Goal: Information Seeking & Learning: Learn about a topic

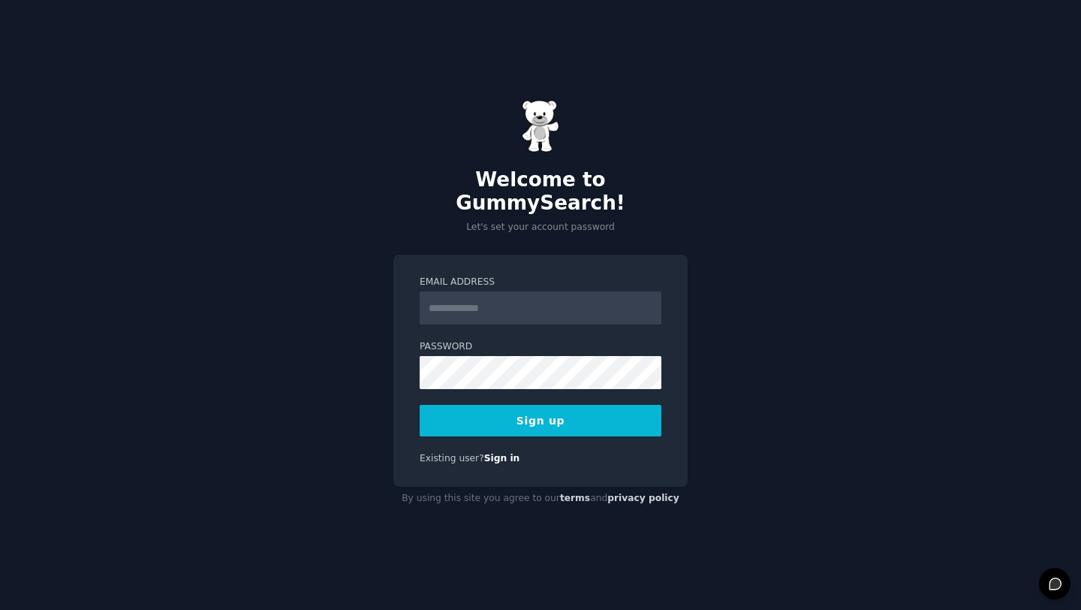
click at [498, 297] on input "Email Address" at bounding box center [541, 307] width 242 height 33
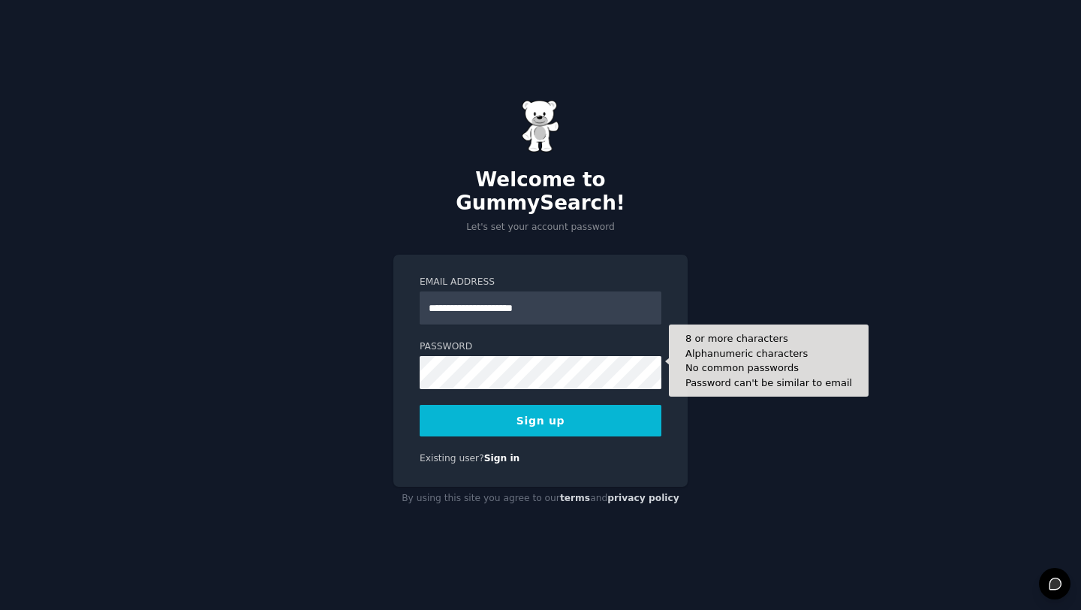
type input "**********"
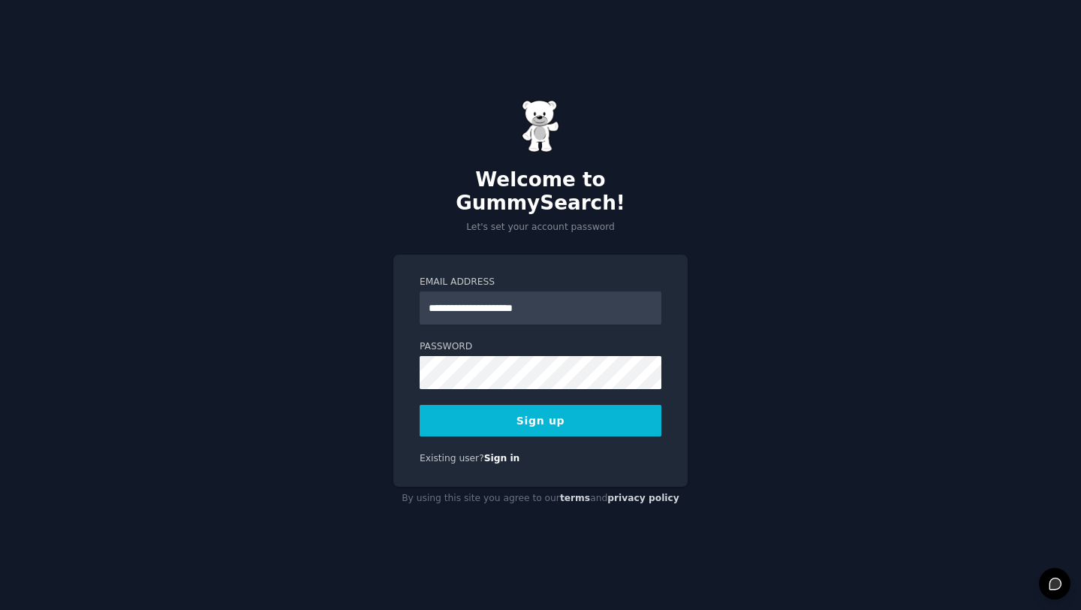
click at [526, 407] on button "Sign up" at bounding box center [541, 421] width 242 height 32
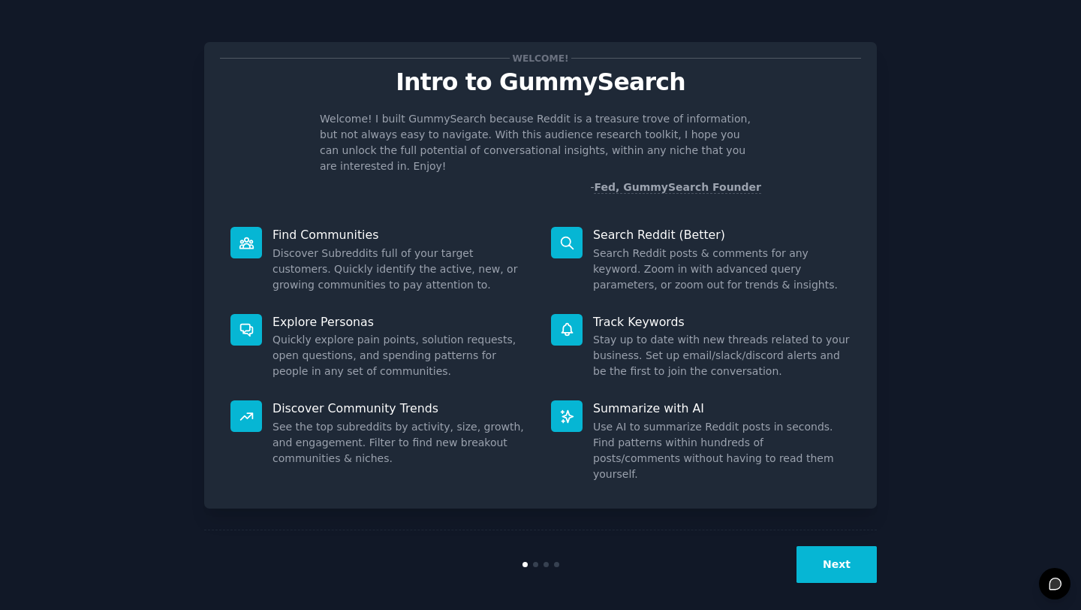
click at [835, 550] on button "Next" at bounding box center [837, 564] width 80 height 37
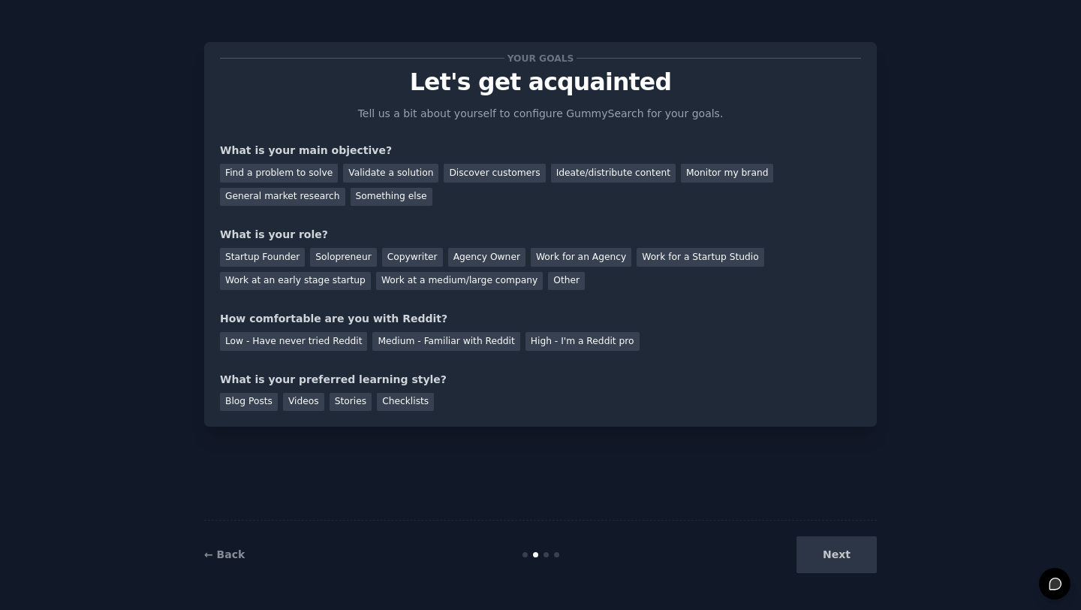
click at [835, 550] on div "Next" at bounding box center [765, 554] width 225 height 37
click at [303, 174] on div "Find a problem to solve" at bounding box center [279, 173] width 118 height 19
click at [310, 198] on div "General market research" at bounding box center [282, 197] width 125 height 19
click at [300, 172] on div "Find a problem to solve" at bounding box center [279, 173] width 118 height 19
click at [263, 256] on div "Startup Founder" at bounding box center [262, 257] width 85 height 19
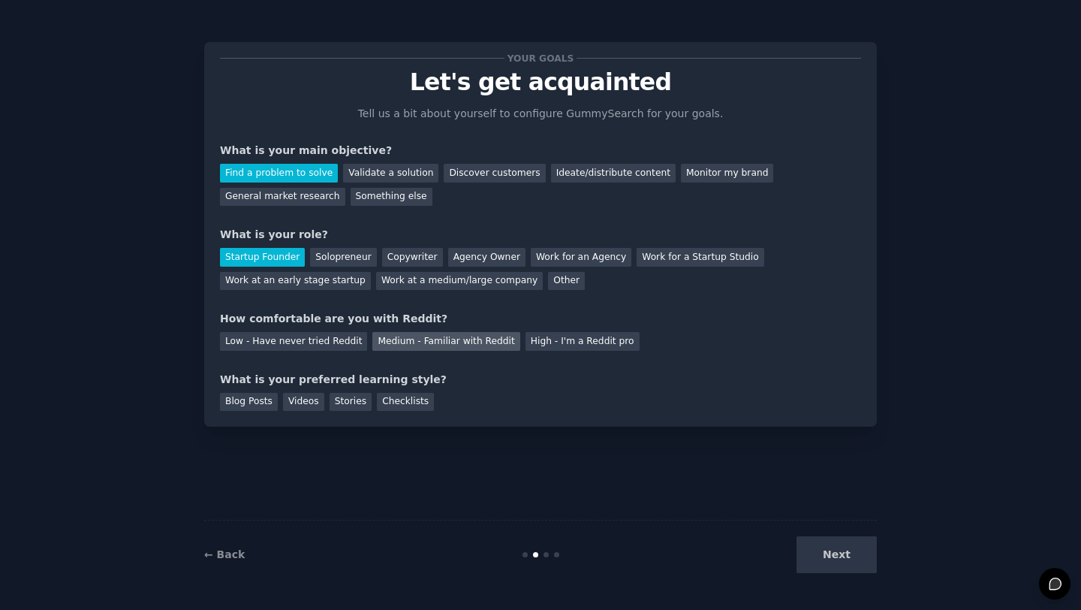
click at [375, 343] on div "Medium - Familiar with Reddit" at bounding box center [445, 341] width 147 height 19
click at [246, 407] on div "Blog Posts" at bounding box center [249, 402] width 58 height 19
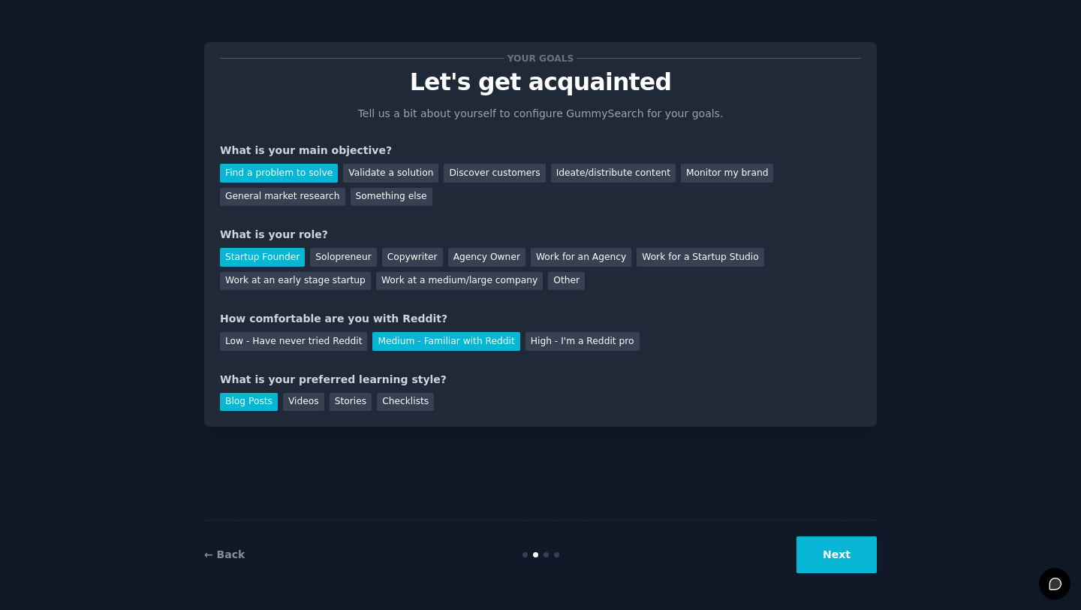
click at [819, 562] on button "Next" at bounding box center [837, 554] width 80 height 37
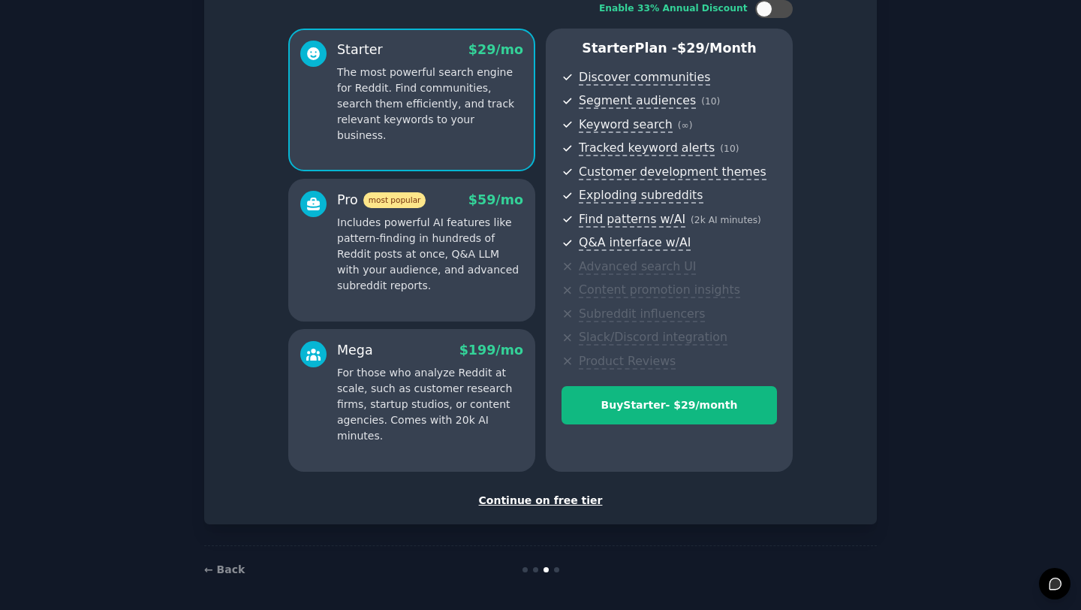
scroll to position [109, 0]
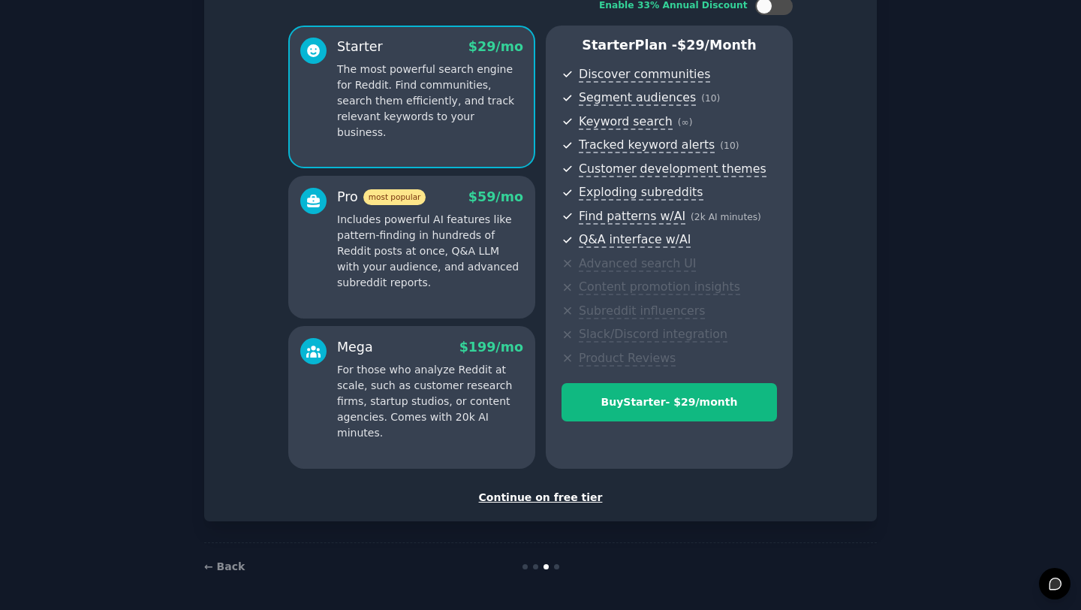
click at [585, 496] on div "Continue on free tier" at bounding box center [540, 498] width 641 height 16
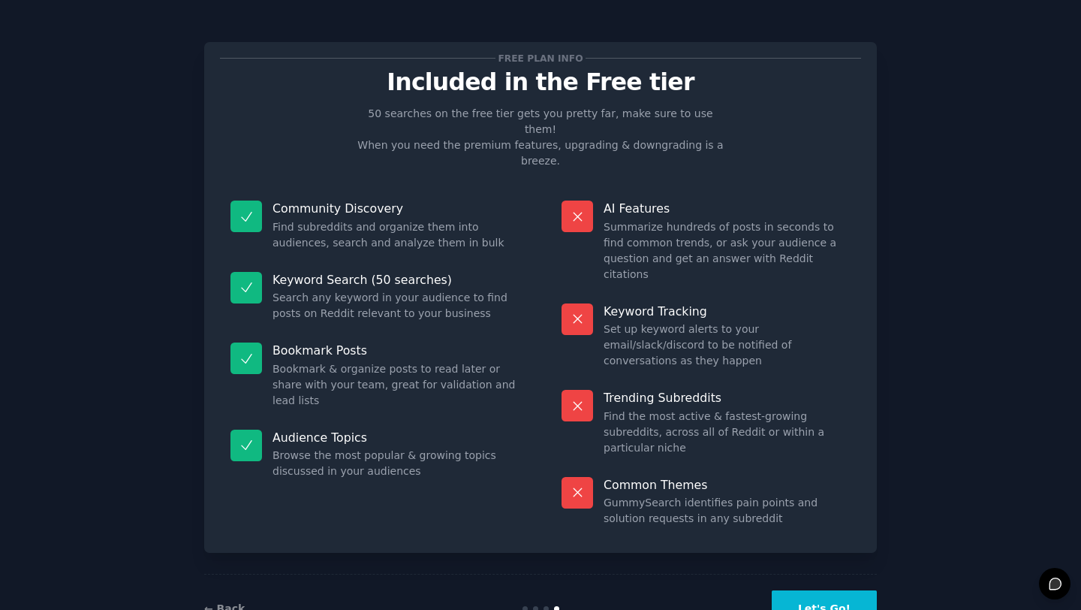
click at [793, 590] on button "Let's Go!" at bounding box center [824, 608] width 105 height 37
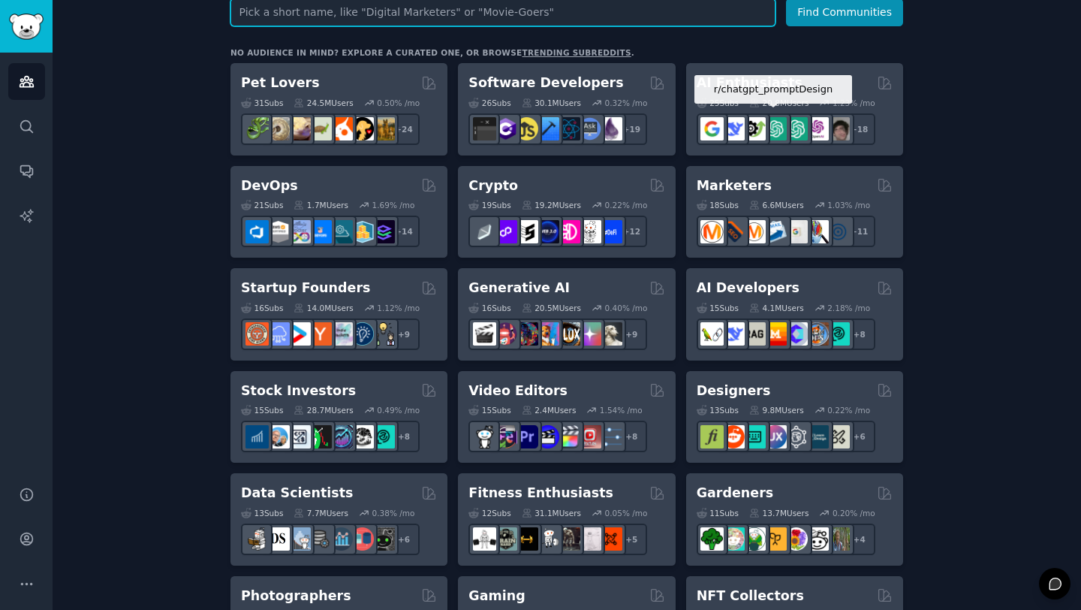
scroll to position [225, 0]
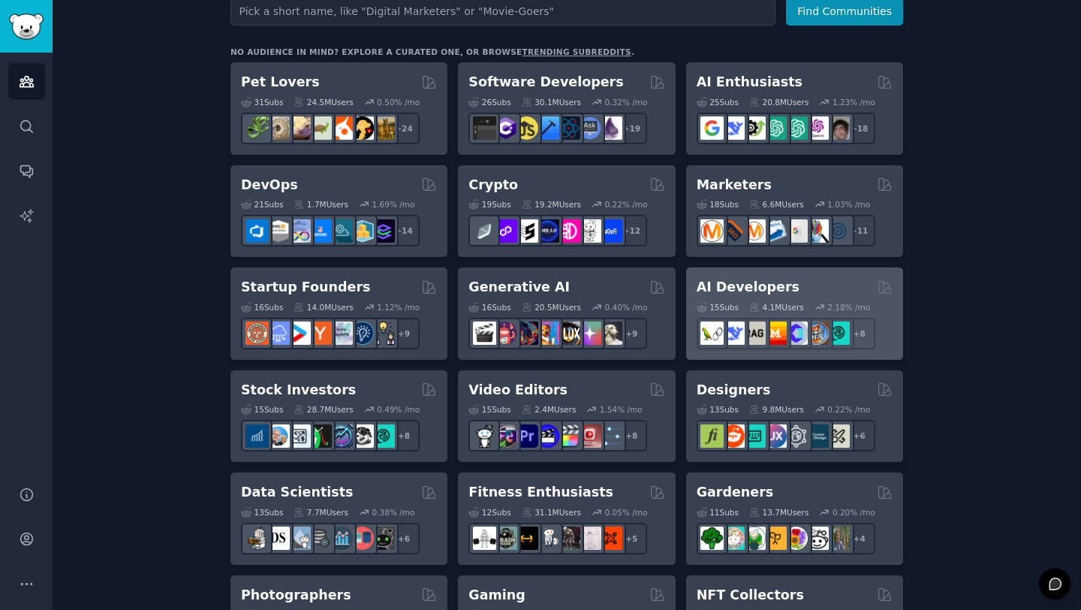
click at [710, 272] on div "AI Developers 15 Sub s 4.1M Users 2.18 % /mo + 8" at bounding box center [794, 313] width 217 height 92
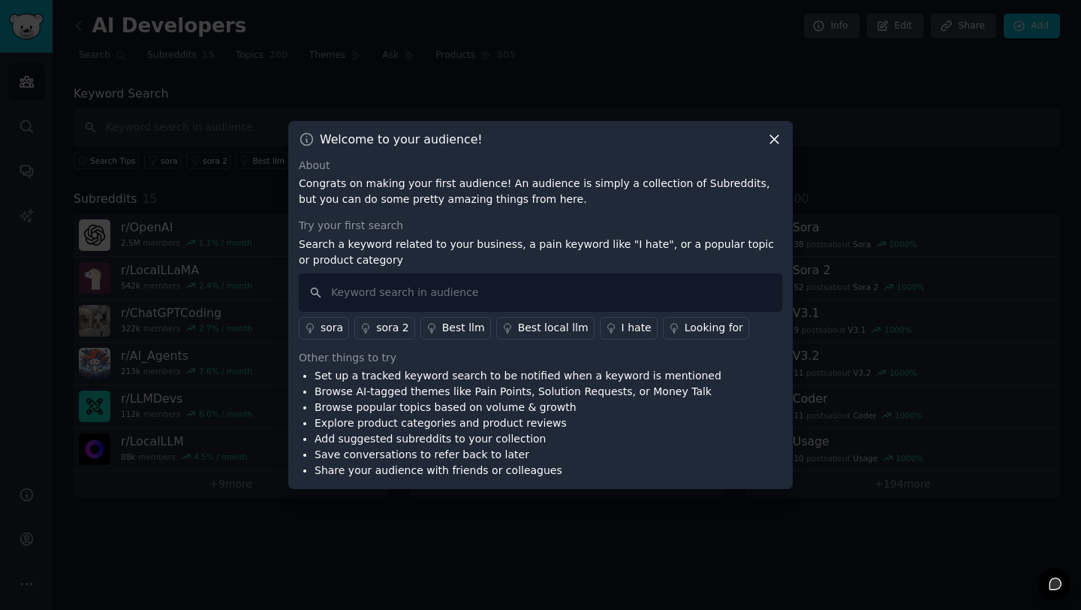
click at [774, 137] on icon at bounding box center [775, 139] width 16 height 16
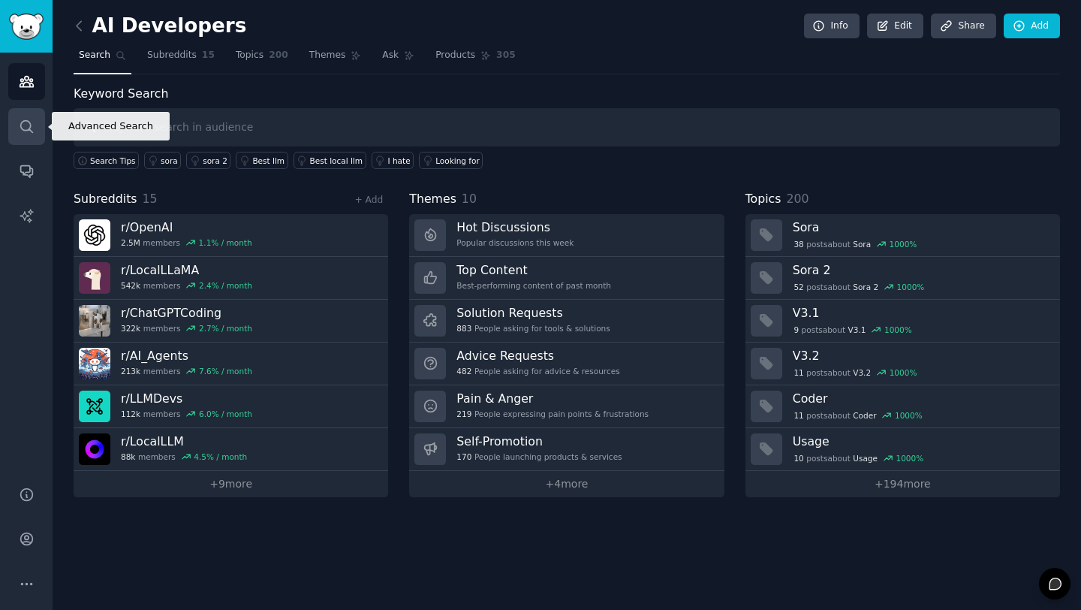
click at [30, 126] on icon "Sidebar" at bounding box center [26, 126] width 12 height 12
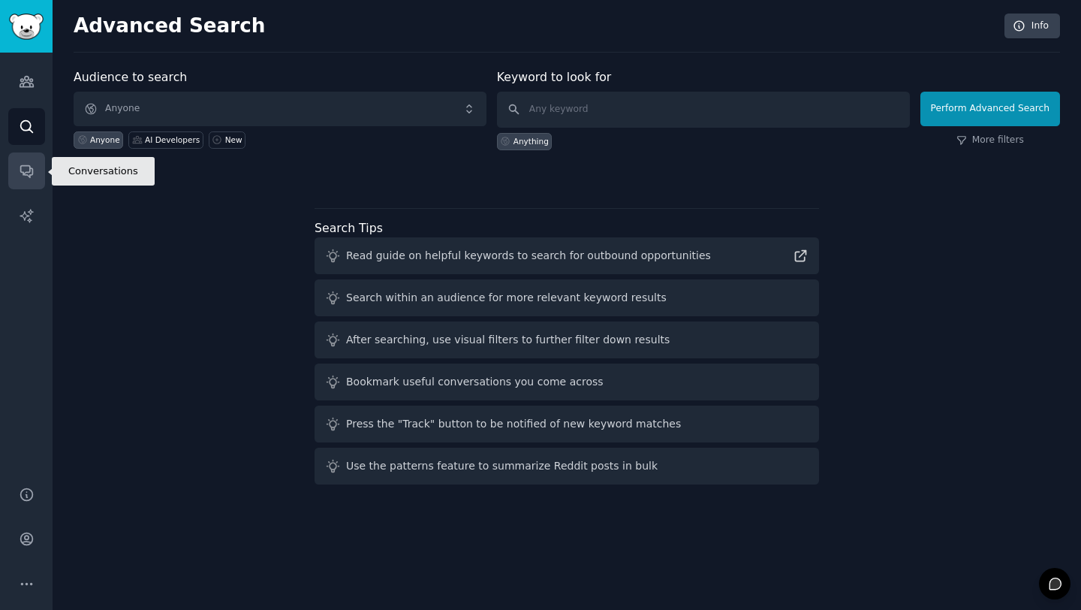
click at [33, 171] on icon "Sidebar" at bounding box center [27, 171] width 16 height 16
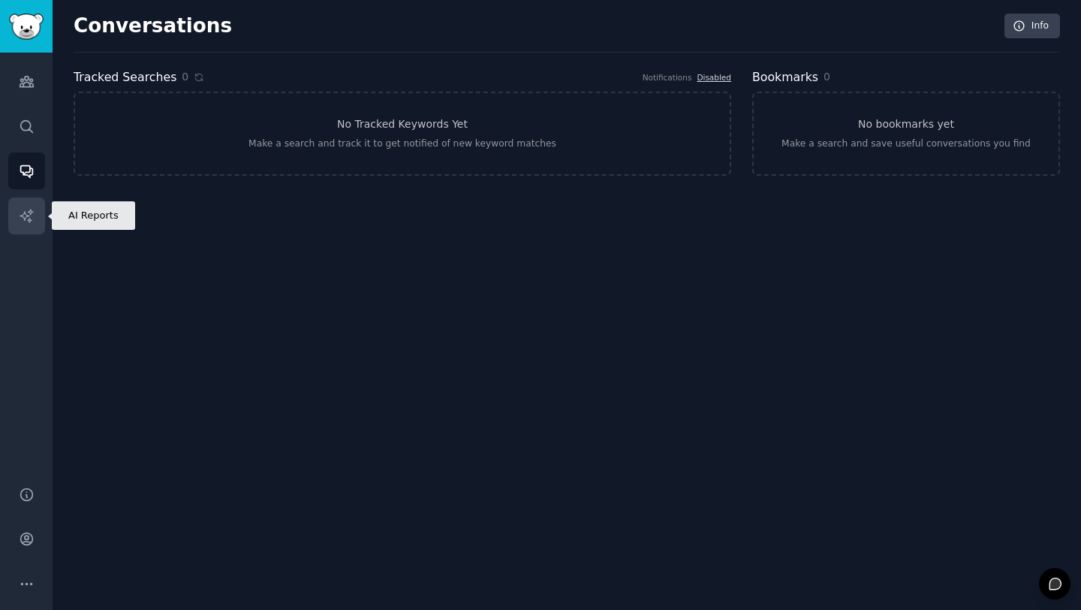
click at [32, 217] on icon "Sidebar" at bounding box center [27, 216] width 16 height 16
